Goal: Information Seeking & Learning: Learn about a topic

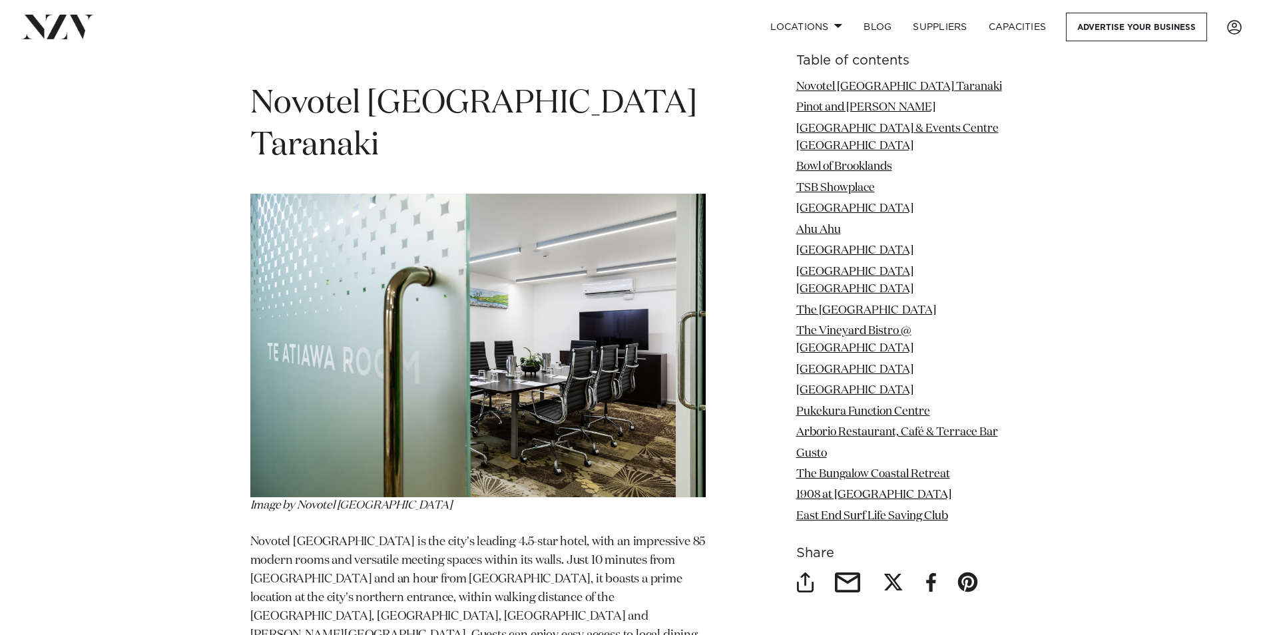
scroll to position [799, 0]
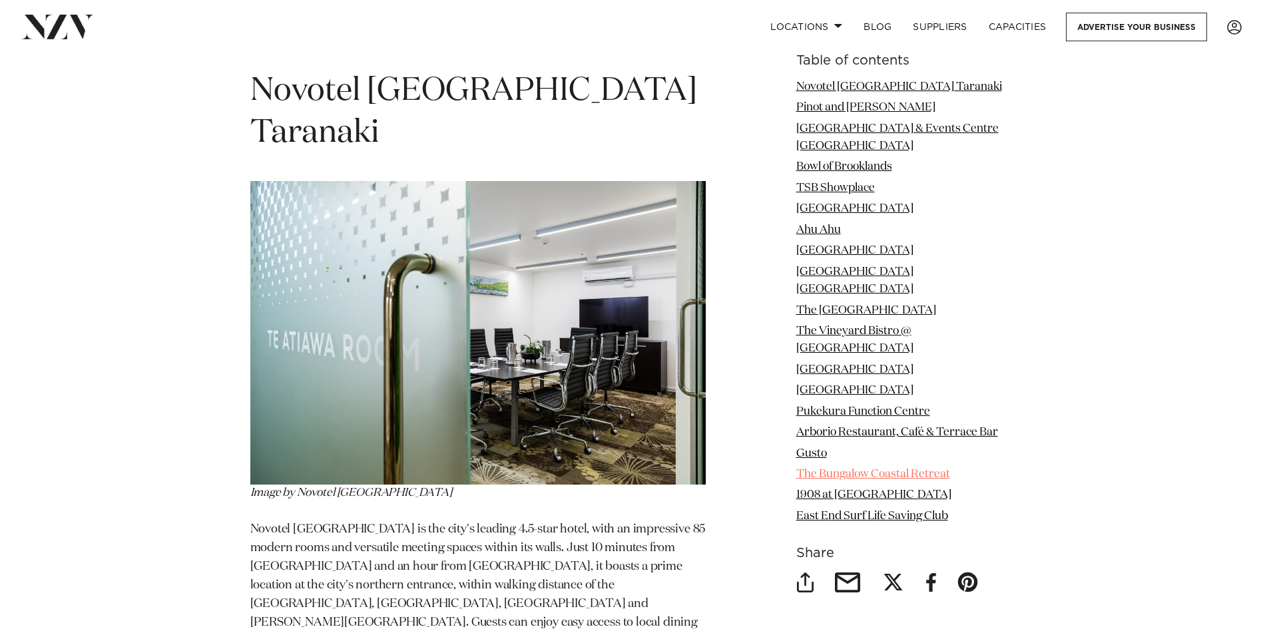
click at [834, 469] on link "The Bungalow Coastal Retreat" at bounding box center [873, 474] width 154 height 11
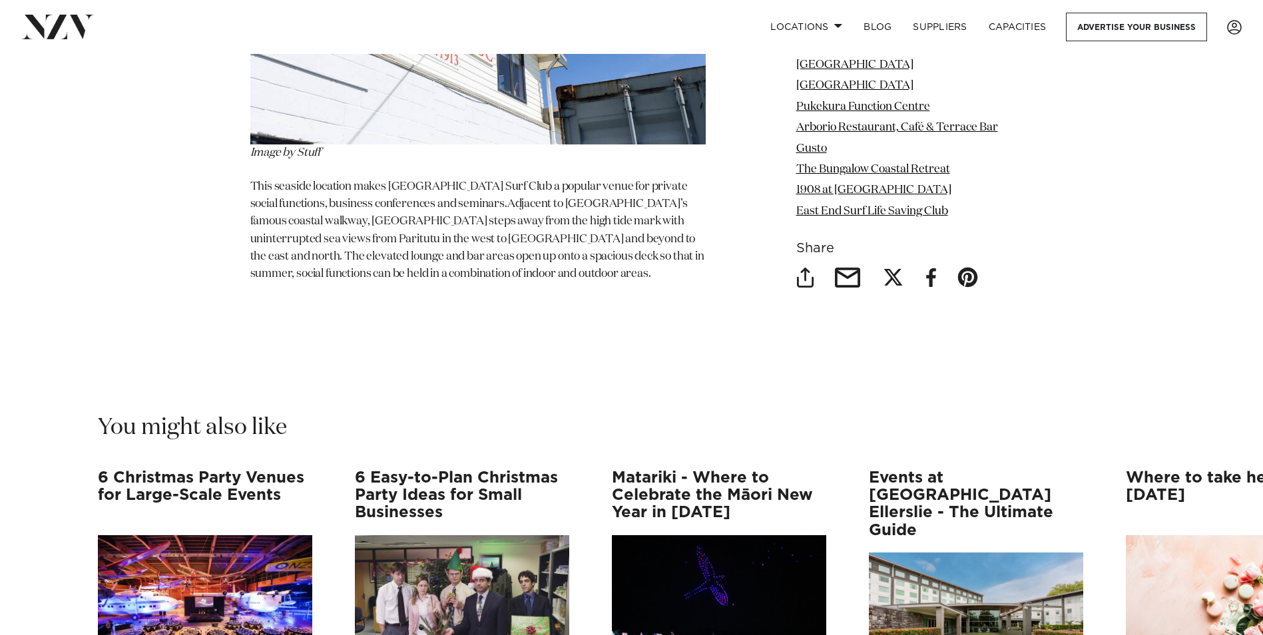
scroll to position [10842, 0]
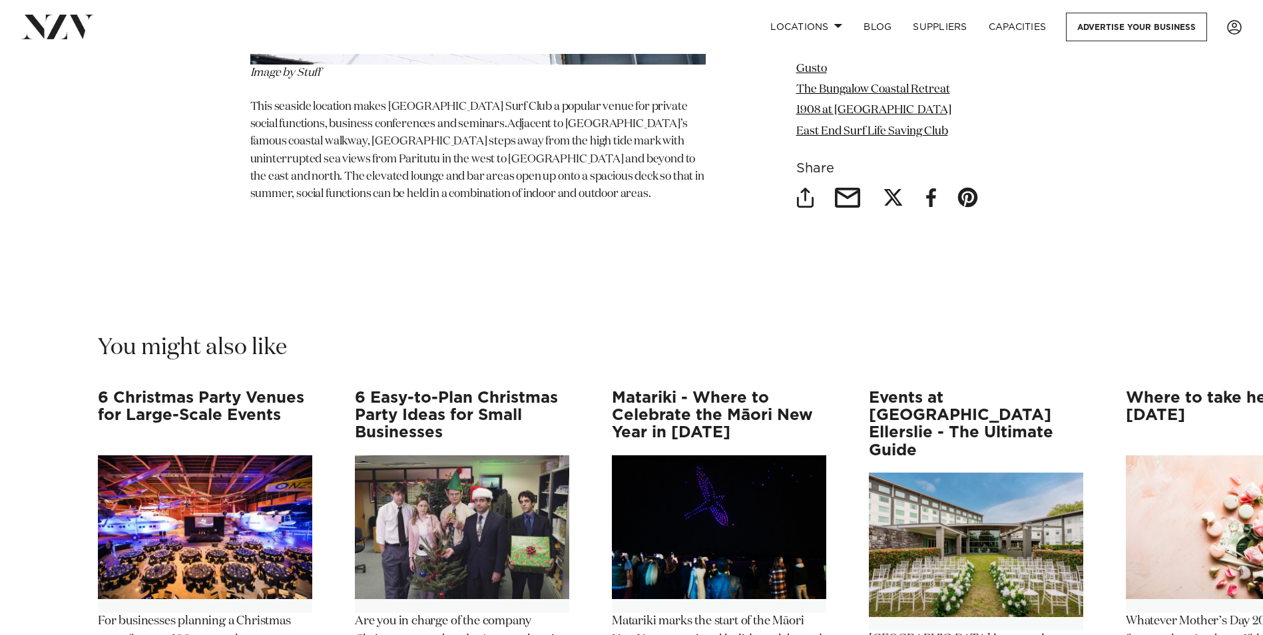
click at [397, 389] on h3 "6 Easy-to-Plan Christmas Party Ideas for Small Businesses" at bounding box center [462, 415] width 214 height 53
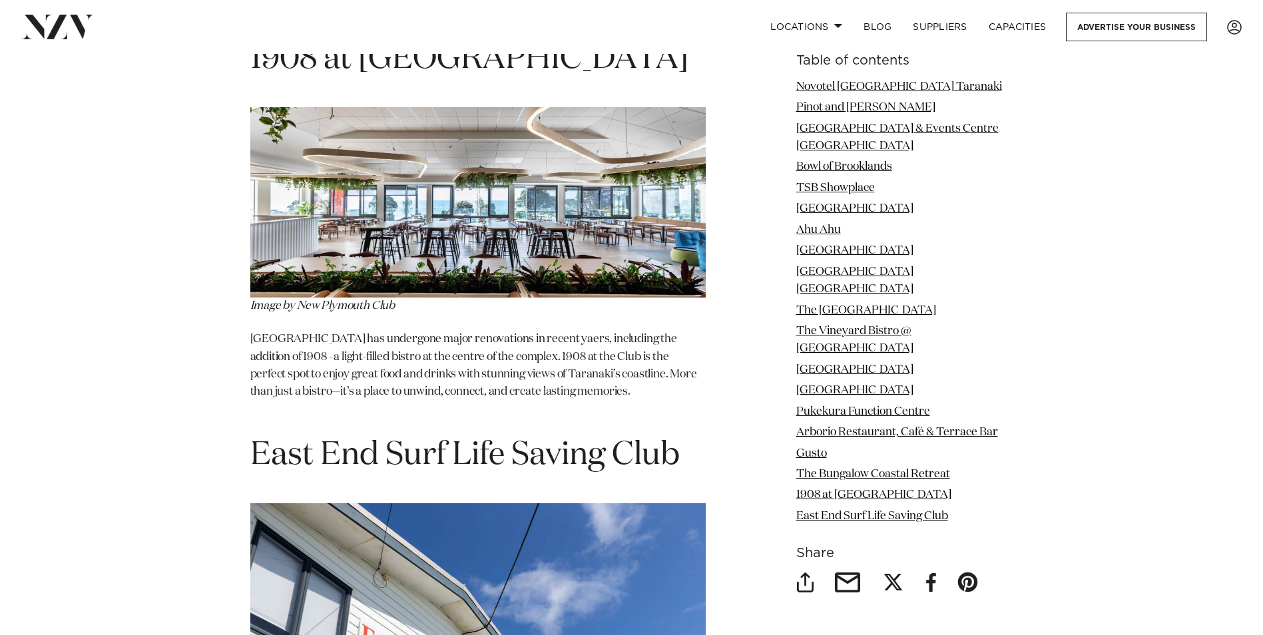
scroll to position [10176, 0]
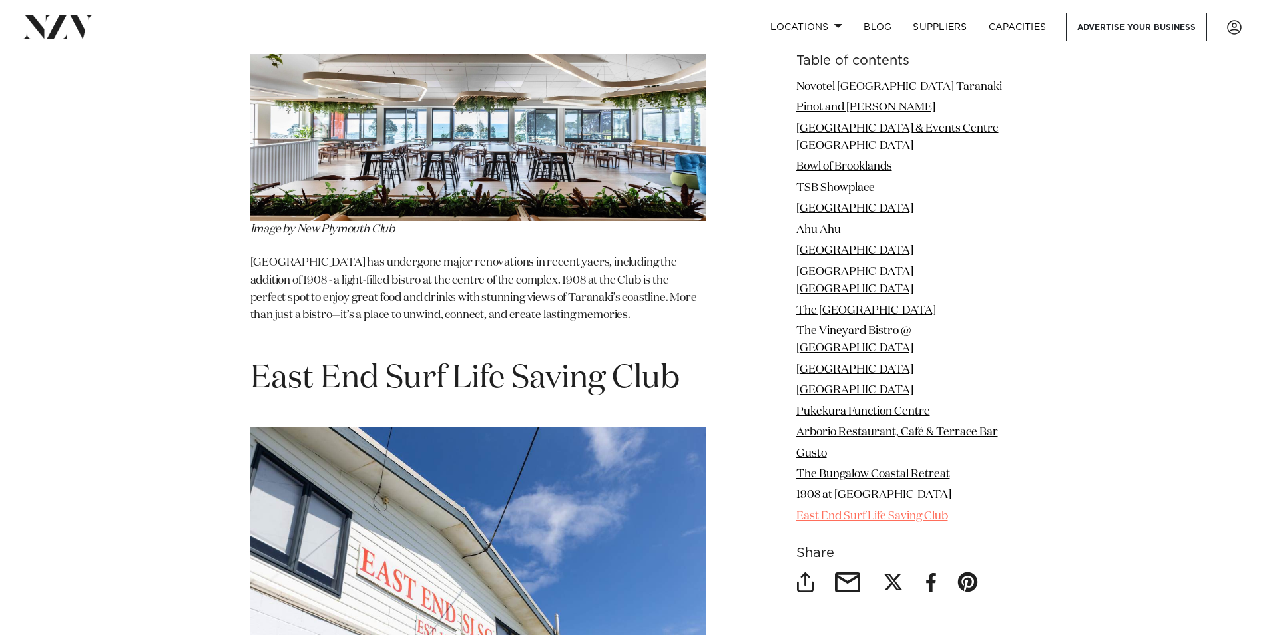
click at [859, 511] on link "East End Surf Life Saving Club" at bounding box center [872, 516] width 152 height 11
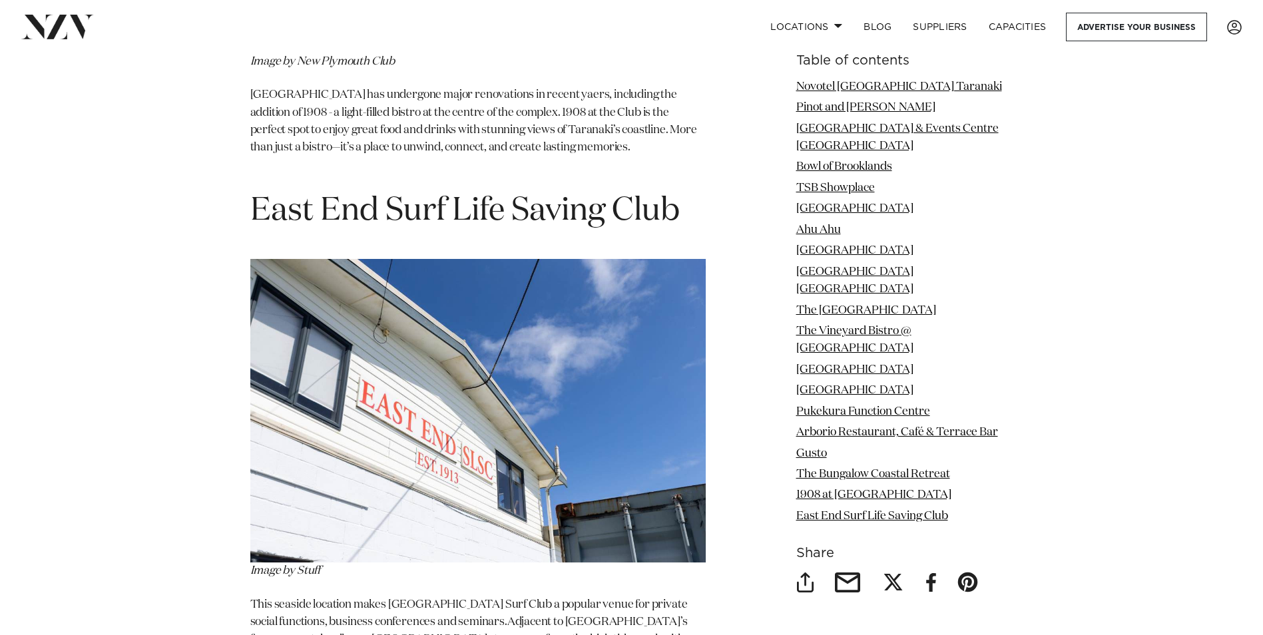
scroll to position [10350, 0]
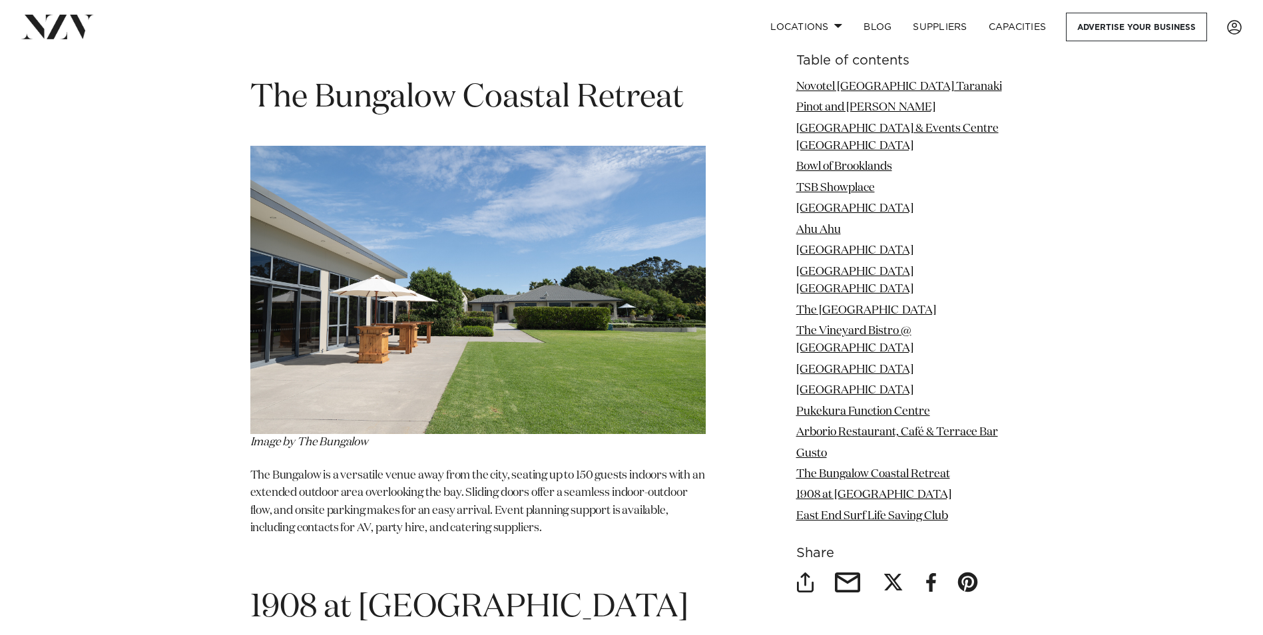
scroll to position [9444, 0]
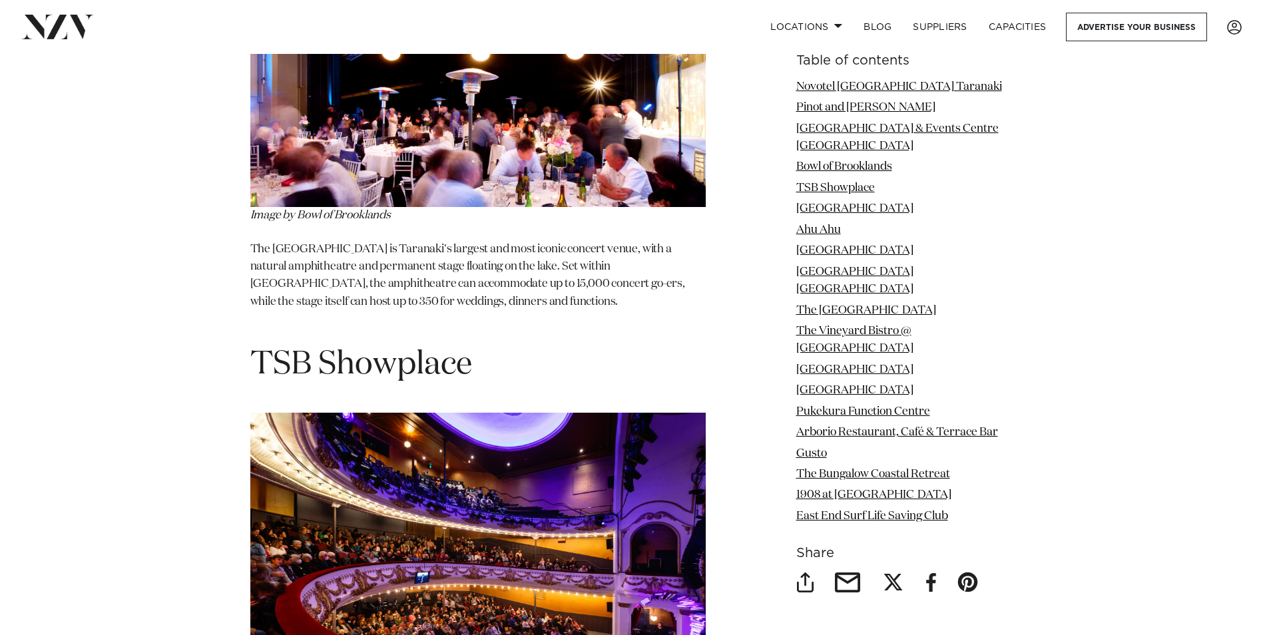
scroll to position [799, 0]
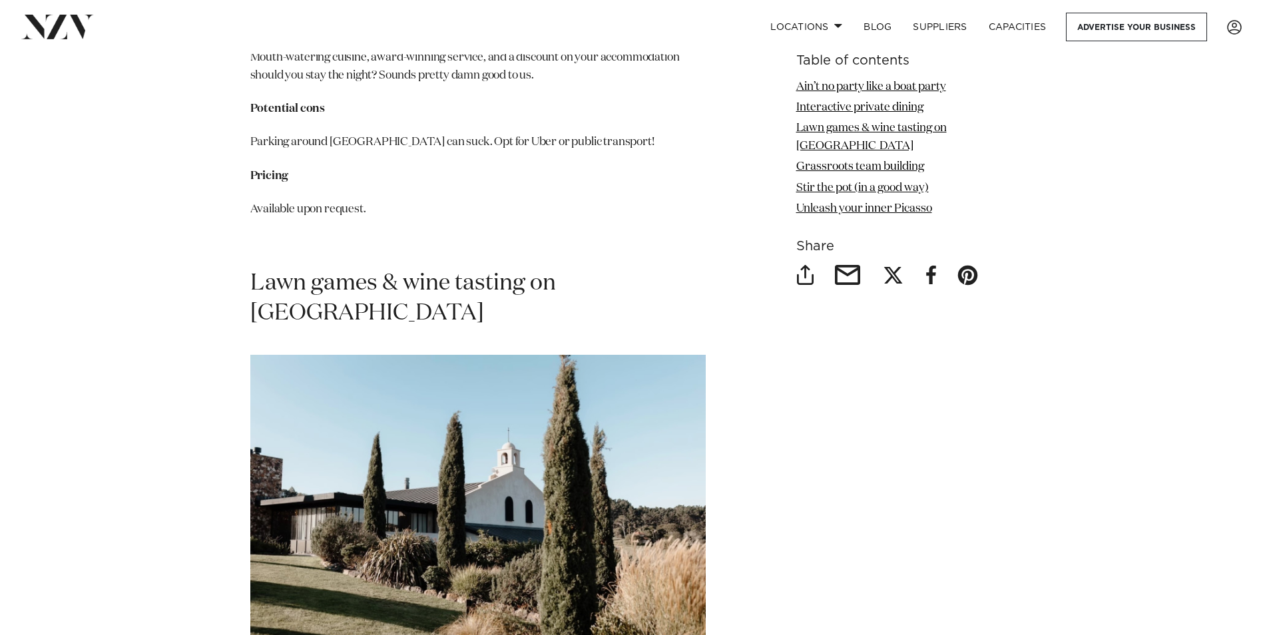
scroll to position [3329, 0]
